Goal: Task Accomplishment & Management: Manage account settings

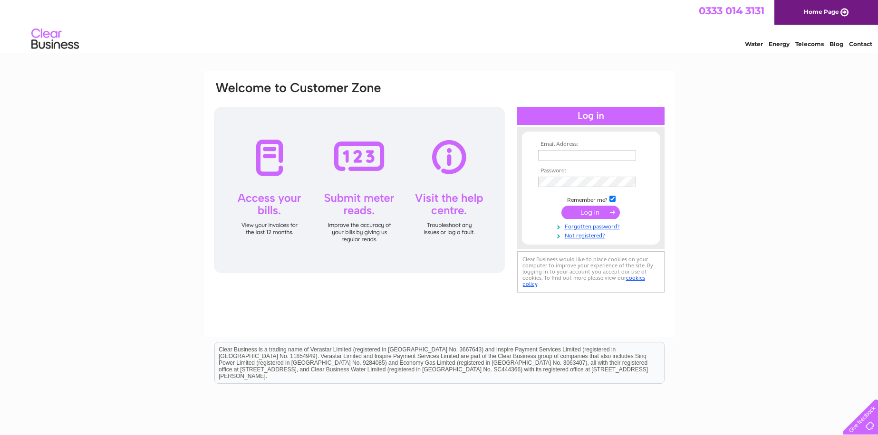
type input "[EMAIL_ADDRESS][DOMAIN_NAME]"
click at [593, 208] on input "submit" at bounding box center [590, 212] width 58 height 13
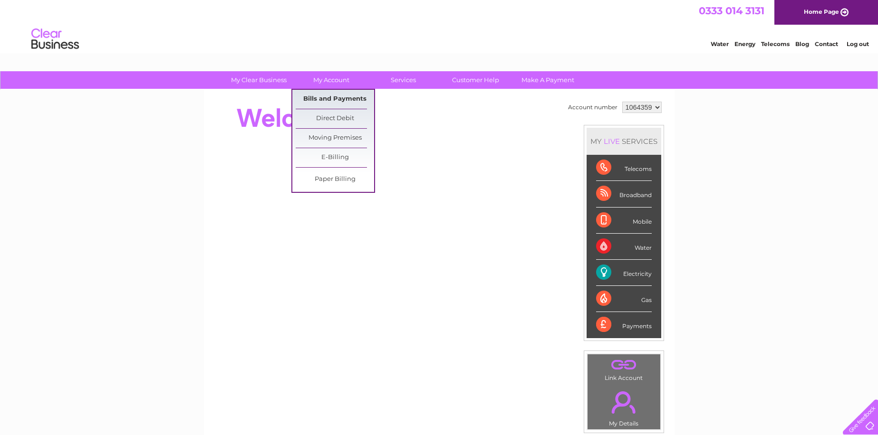
click at [342, 98] on link "Bills and Payments" at bounding box center [335, 99] width 78 height 19
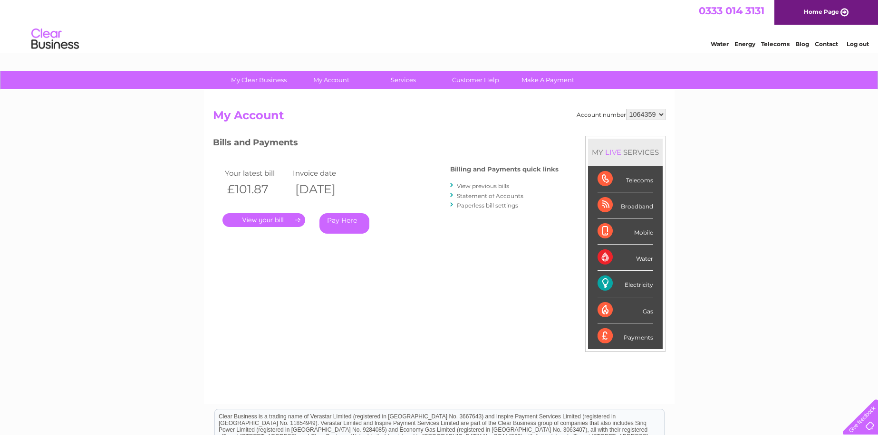
click at [291, 224] on link "." at bounding box center [263, 220] width 83 height 14
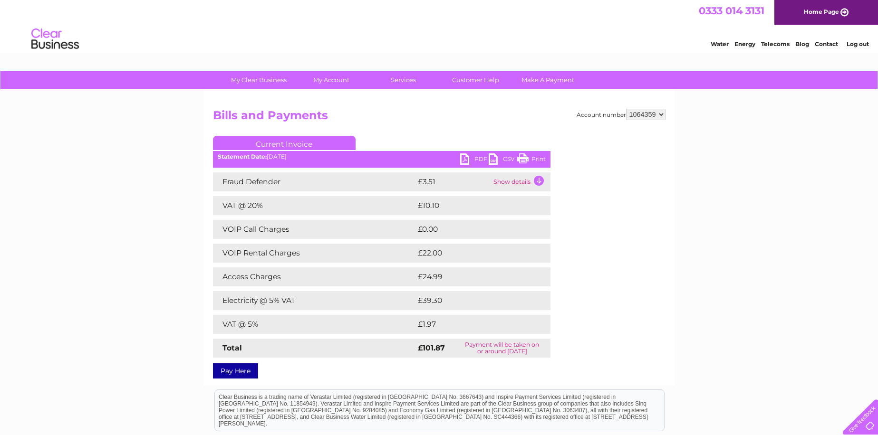
click at [477, 156] on link "PDF" at bounding box center [474, 160] width 29 height 14
